Goal: Task Accomplishment & Management: Use online tool/utility

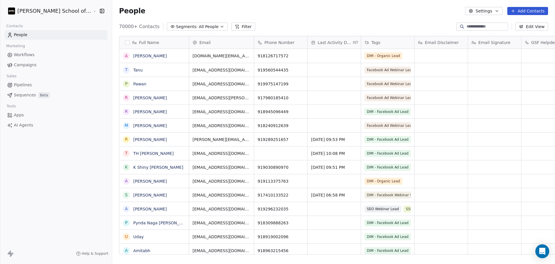
scroll to position [6, 6]
click at [490, 10] on button "Settings" at bounding box center [483, 11] width 37 height 8
click at [477, 41] on icon "Suggestions" at bounding box center [476, 42] width 5 height 5
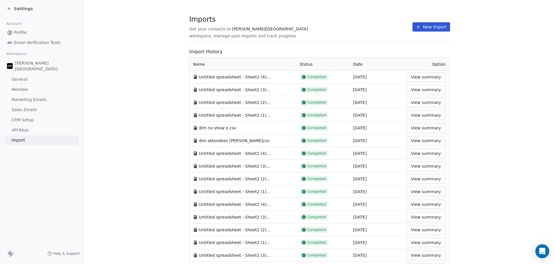
click at [436, 27] on button "New Import" at bounding box center [430, 26] width 37 height 9
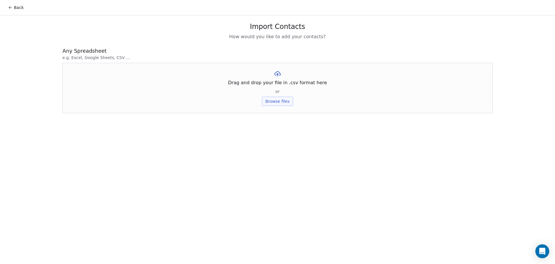
click at [274, 102] on button "Browse files" at bounding box center [277, 101] width 31 height 9
click at [274, 84] on button "Upload" at bounding box center [277, 84] width 21 height 9
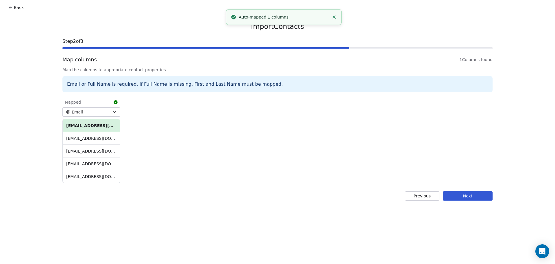
click at [458, 194] on button "Next" at bounding box center [468, 195] width 50 height 9
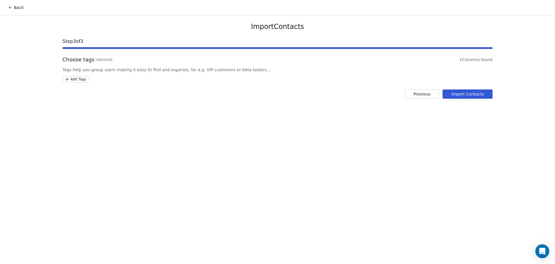
click at [75, 79] on html "Back Import Contacts Step 3 of 3 Choose tags (optional) 1 Columns found Tags he…" at bounding box center [277, 132] width 555 height 264
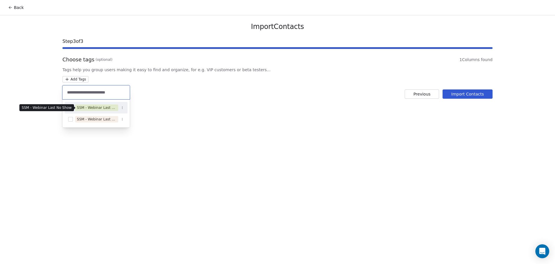
type input "**********"
click at [103, 109] on div "SSM - Webinar Last No Show" at bounding box center [97, 107] width 40 height 5
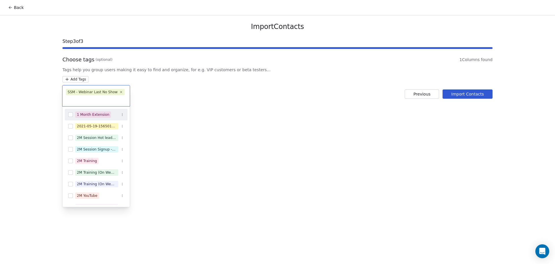
click at [216, 101] on html "Back Import Contacts Step 3 of 3 Choose tags (optional) 1 Columns found Tags he…" at bounding box center [277, 132] width 555 height 264
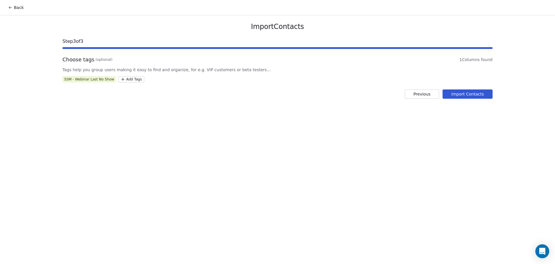
click at [455, 93] on button "Import Contacts" at bounding box center [467, 93] width 50 height 9
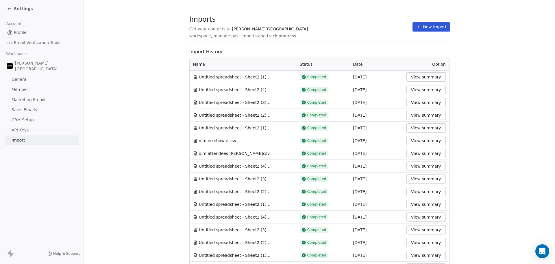
click at [271, 48] on span "Import History" at bounding box center [319, 51] width 260 height 7
click at [417, 28] on button "New Import" at bounding box center [430, 26] width 37 height 9
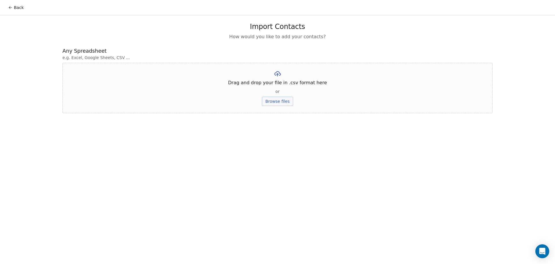
click at [275, 105] on button "Browse files" at bounding box center [277, 101] width 31 height 9
click at [279, 85] on button "Upload" at bounding box center [277, 84] width 21 height 9
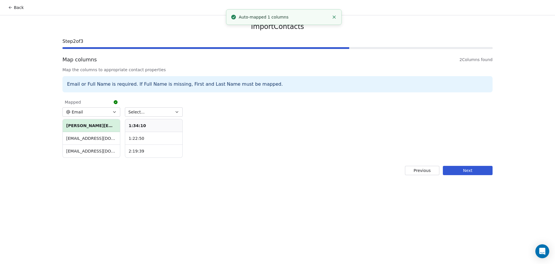
drag, startPoint x: 152, startPoint y: 108, endPoint x: 156, endPoint y: 115, distance: 8.2
click at [152, 108] on button "Select..." at bounding box center [154, 111] width 58 height 9
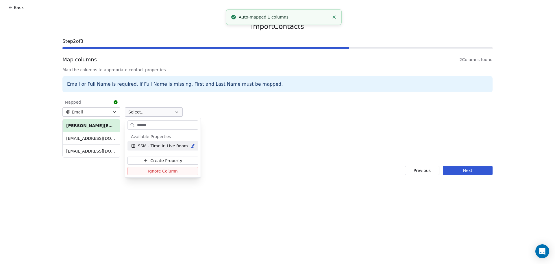
type input "*******"
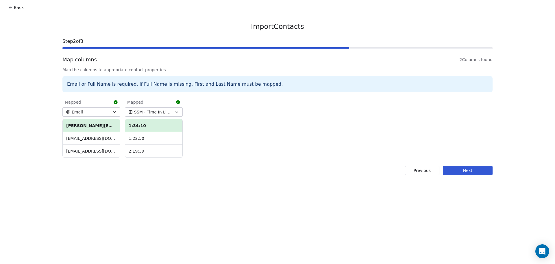
click at [481, 169] on button "Next" at bounding box center [468, 170] width 50 height 9
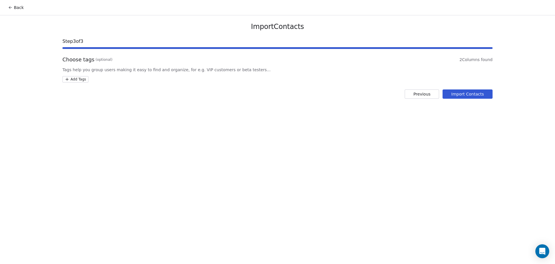
click at [69, 78] on html "Back Import Contacts Step 3 of 3 Choose tags (optional) 2 Columns found Tags he…" at bounding box center [277, 132] width 555 height 264
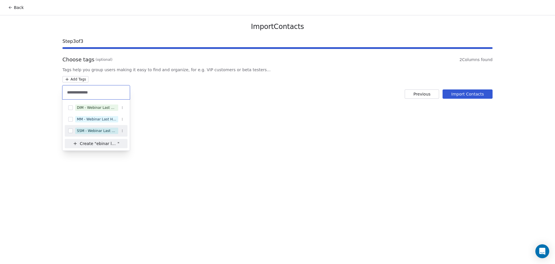
type input "**********"
click at [95, 128] on div "SSM - Webinar Last Hot Lead" at bounding box center [97, 130] width 40 height 5
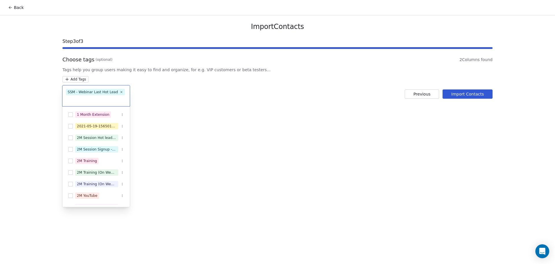
click at [265, 100] on html "Back Import Contacts Step 3 of 3 Choose tags (optional) 2 Columns found Tags he…" at bounding box center [277, 132] width 555 height 264
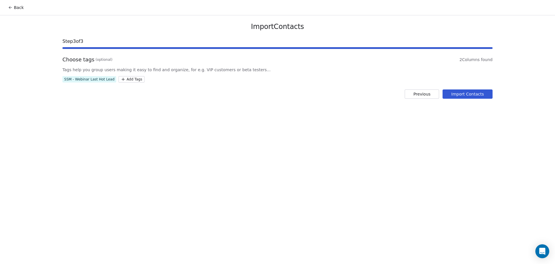
click at [472, 98] on button "Import Contacts" at bounding box center [467, 93] width 50 height 9
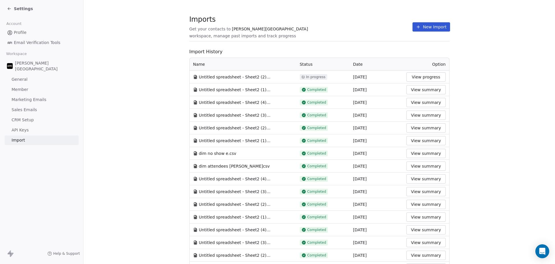
click at [342, 20] on span "Imports" at bounding box center [300, 19] width 223 height 9
click at [421, 24] on button "New Import" at bounding box center [430, 26] width 37 height 9
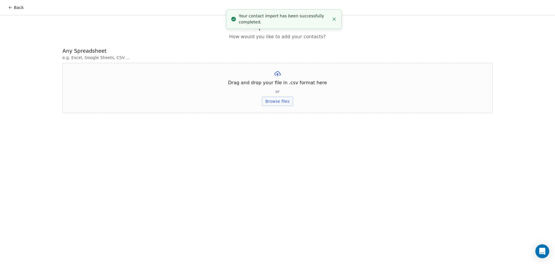
click at [280, 102] on button "Browse files" at bounding box center [277, 101] width 31 height 9
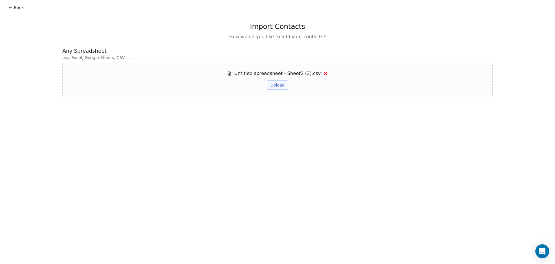
click at [272, 81] on button "Upload" at bounding box center [277, 84] width 21 height 9
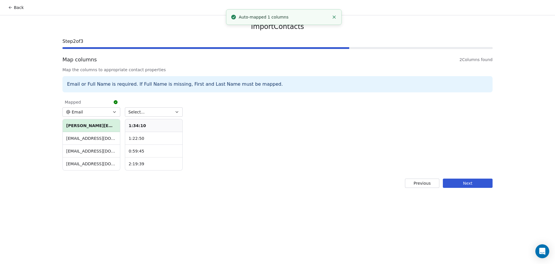
click at [143, 108] on button "Select..." at bounding box center [154, 111] width 58 height 9
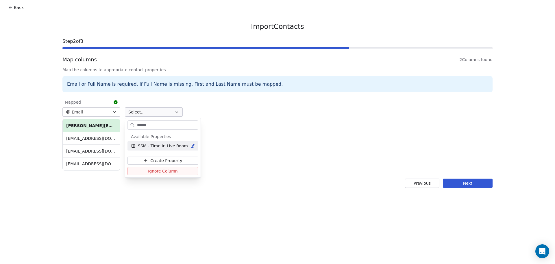
type input "*******"
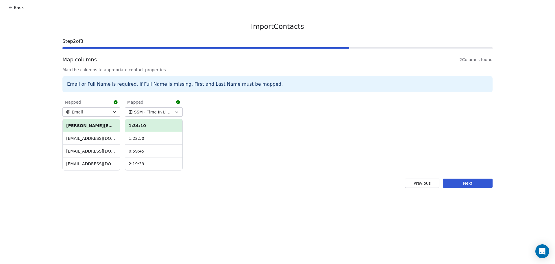
click at [486, 182] on button "Next" at bounding box center [468, 182] width 50 height 9
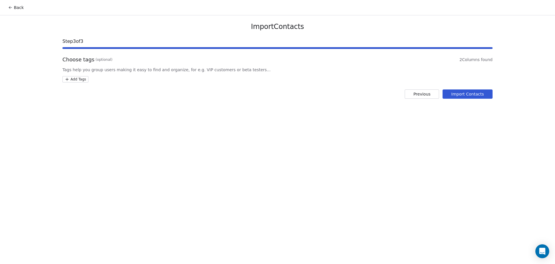
click at [85, 81] on html "Back Import Contacts Step 3 of 3 Choose tags (optional) 2 Columns found Tags he…" at bounding box center [277, 132] width 555 height 264
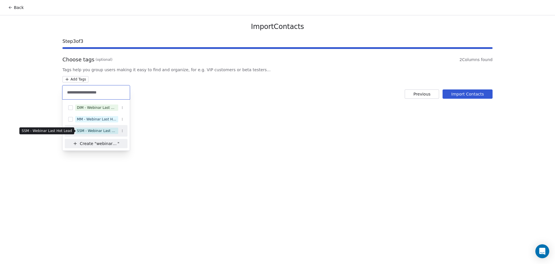
type input "**********"
click at [88, 132] on div "SSM - Webinar Last Hot Lead" at bounding box center [97, 130] width 40 height 5
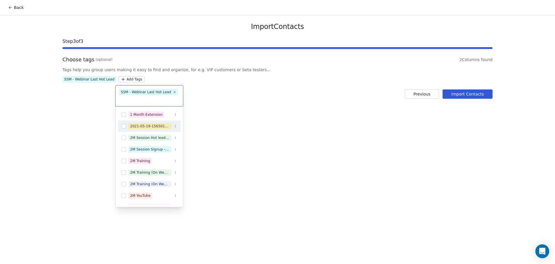
click at [181, 102] on html "Back Import Contacts Step 3 of 3 Choose tags (optional) 2 Columns found Tags he…" at bounding box center [277, 132] width 555 height 264
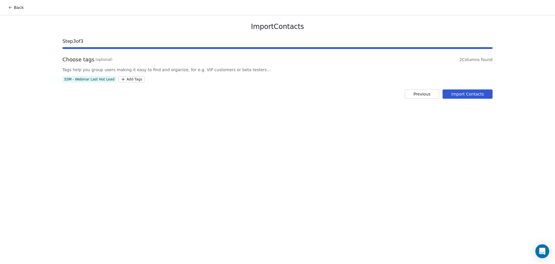
click at [110, 80] on div "SSM - Webinar Last Hot Lead" at bounding box center [89, 79] width 50 height 5
click at [122, 77] on html "Back Import Contacts Step 3 of 3 Choose tags (optional) 2 Columns found Tags he…" at bounding box center [277, 132] width 555 height 264
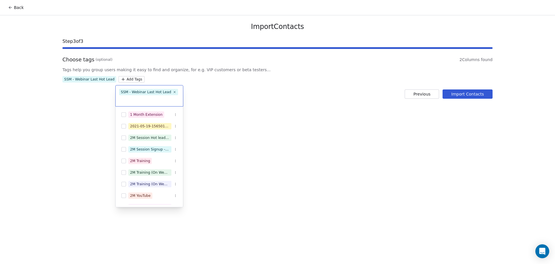
click at [109, 78] on html "Back Import Contacts Step 3 of 3 Choose tags (optional) 2 Columns found Tags he…" at bounding box center [277, 132] width 555 height 264
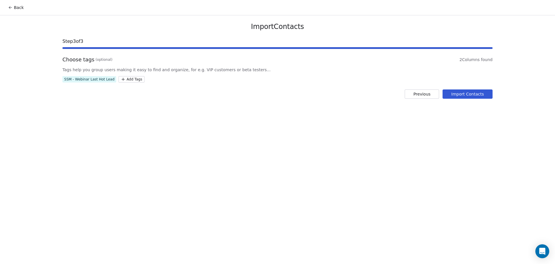
click at [109, 77] on div "SSM - Webinar Last Hot Lead" at bounding box center [89, 79] width 50 height 5
click at [95, 79] on div "SSM - Webinar Last Hot Lead" at bounding box center [89, 79] width 50 height 5
click at [122, 79] on html "Back Import Contacts Step 3 of 3 Choose tags (optional) 2 Columns found Tags he…" at bounding box center [277, 132] width 555 height 264
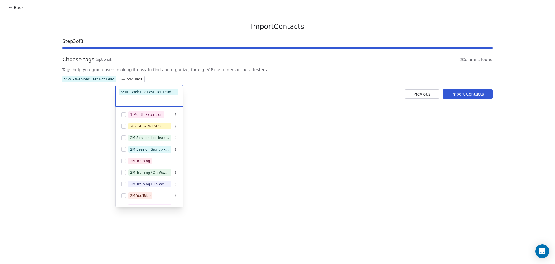
click at [79, 77] on html "Back Import Contacts Step 3 of 3 Choose tags (optional) 2 Columns found Tags he…" at bounding box center [277, 132] width 555 height 264
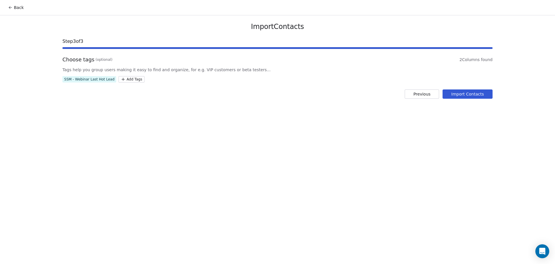
click at [428, 93] on button "Previous" at bounding box center [422, 93] width 34 height 9
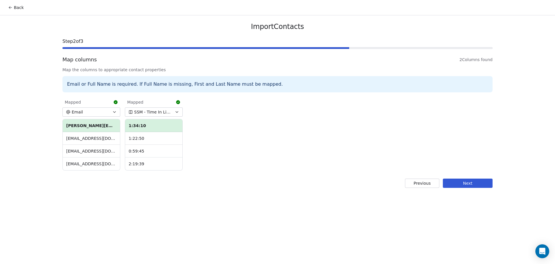
click at [460, 182] on button "Next" at bounding box center [468, 182] width 50 height 9
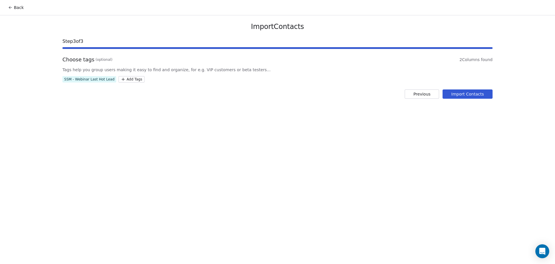
click at [414, 98] on button "Previous" at bounding box center [422, 93] width 34 height 9
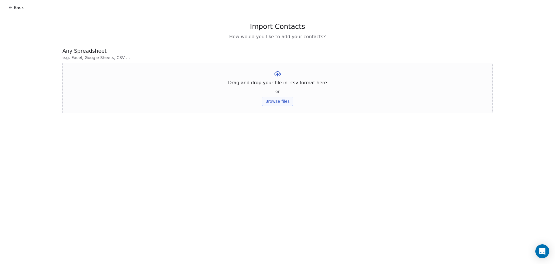
click at [282, 103] on button "Browse files" at bounding box center [277, 101] width 31 height 9
click at [271, 82] on button "Upload" at bounding box center [277, 84] width 21 height 9
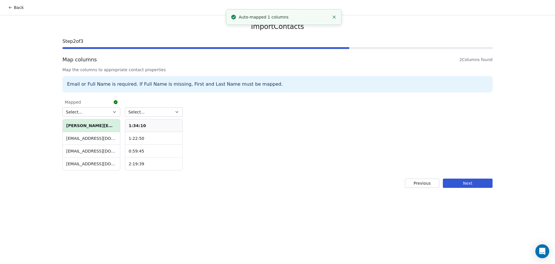
click at [155, 108] on button "Select..." at bounding box center [154, 111] width 58 height 9
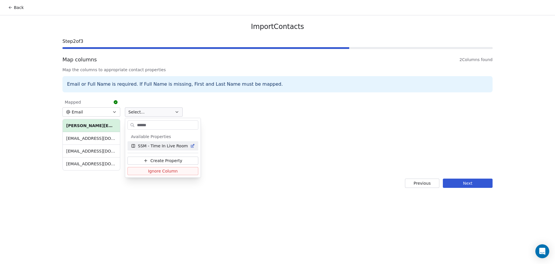
type input "*******"
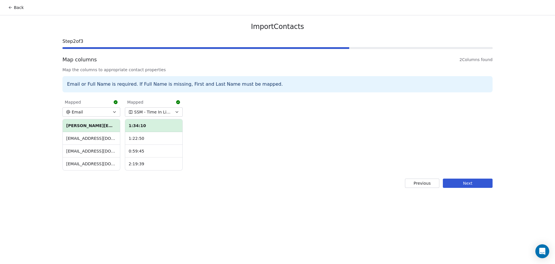
click at [482, 184] on button "Next" at bounding box center [468, 182] width 50 height 9
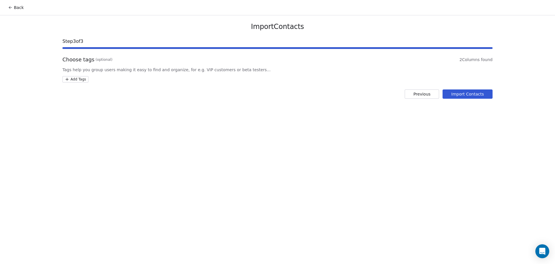
click at [81, 78] on html "Back Import Contacts Step 3 of 3 Choose tags (optional) 2 Columns found Tags he…" at bounding box center [277, 132] width 555 height 264
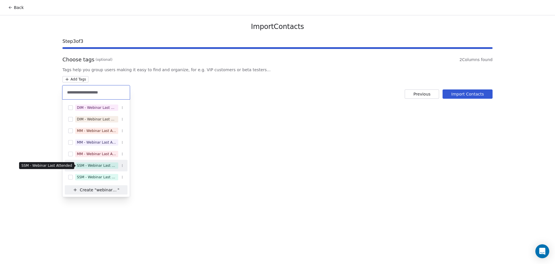
type input "**********"
click at [105, 168] on div "SSM - Webinar Last Attended" at bounding box center [97, 165] width 40 height 5
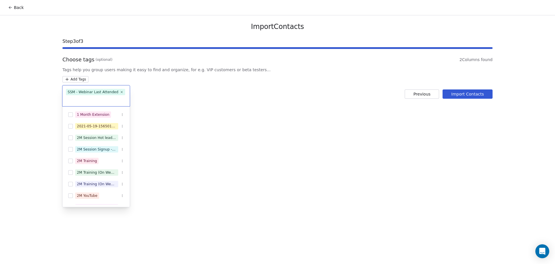
click at [236, 106] on html "Back Import Contacts Step 3 of 3 Choose tags (optional) 2 Columns found Tags he…" at bounding box center [277, 132] width 555 height 264
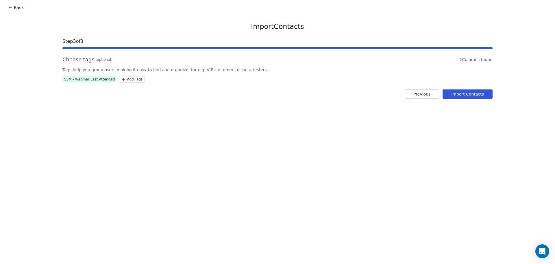
click at [449, 95] on button "Import Contacts" at bounding box center [467, 93] width 50 height 9
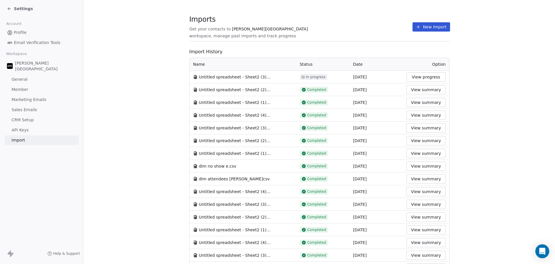
click at [296, 33] on span "workspace, manage past imports and track progress" at bounding box center [242, 36] width 107 height 6
click at [416, 25] on icon at bounding box center [418, 27] width 5 height 5
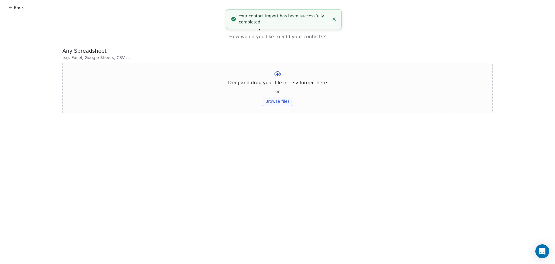
click at [284, 101] on button "Browse files" at bounding box center [277, 101] width 31 height 9
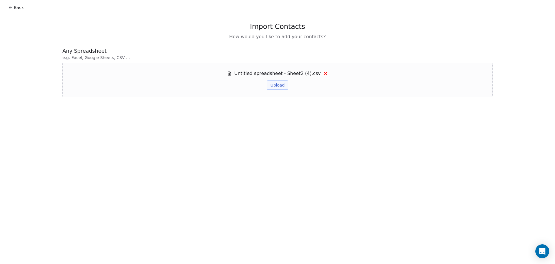
click at [282, 86] on button "Upload" at bounding box center [277, 84] width 21 height 9
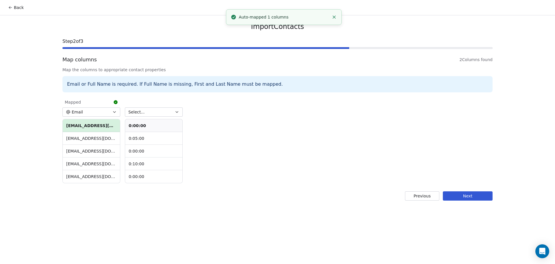
click at [135, 106] on div "Select... 0:00:00 0:05:00 0:00:00 0:10:00 0:00:00" at bounding box center [154, 140] width 58 height 86
click at [142, 111] on span "Select..." at bounding box center [136, 112] width 16 height 6
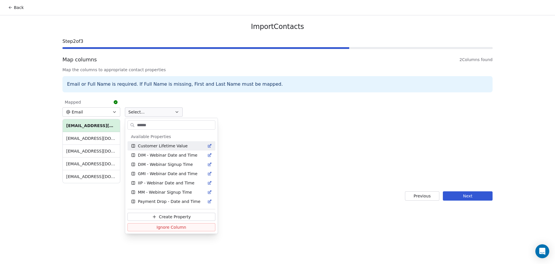
type input "*******"
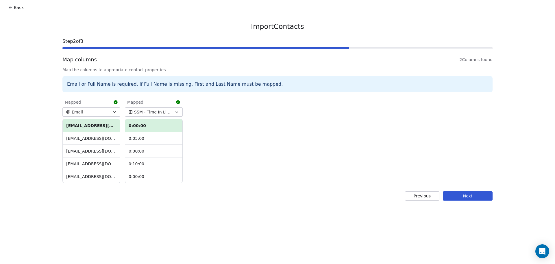
click at [473, 196] on button "Next" at bounding box center [468, 195] width 50 height 9
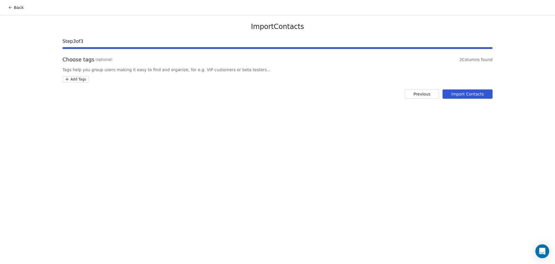
click at [85, 77] on html "Back Import Contacts Step 3 of 3 Choose tags (optional) 2 Columns found Tags he…" at bounding box center [277, 132] width 555 height 264
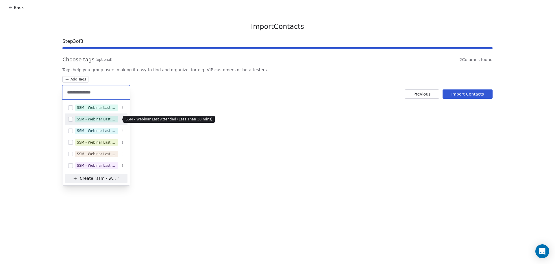
type input "**********"
click at [110, 119] on div "SSM - Webinar Last Attended (Less Than 30 mins)" at bounding box center [97, 118] width 40 height 5
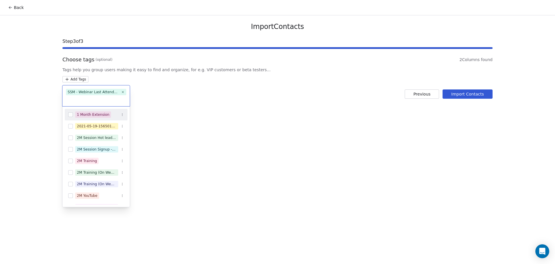
click at [196, 105] on html "Back Import Contacts Step 3 of 3 Choose tags (optional) 2 Columns found Tags he…" at bounding box center [277, 132] width 555 height 264
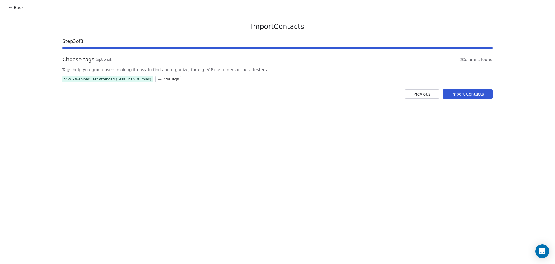
click at [470, 95] on button "Import Contacts" at bounding box center [467, 93] width 50 height 9
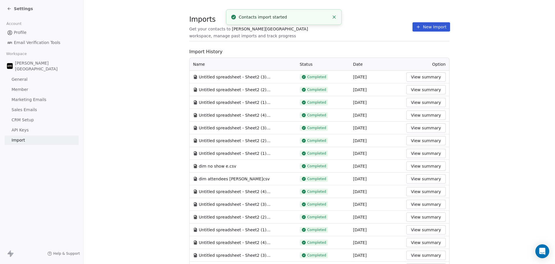
click at [311, 47] on div "Imports Get your contacts to Goela School workspace, manage past imports and tr…" at bounding box center [319, 241] width 260 height 447
